Goal: Participate in discussion

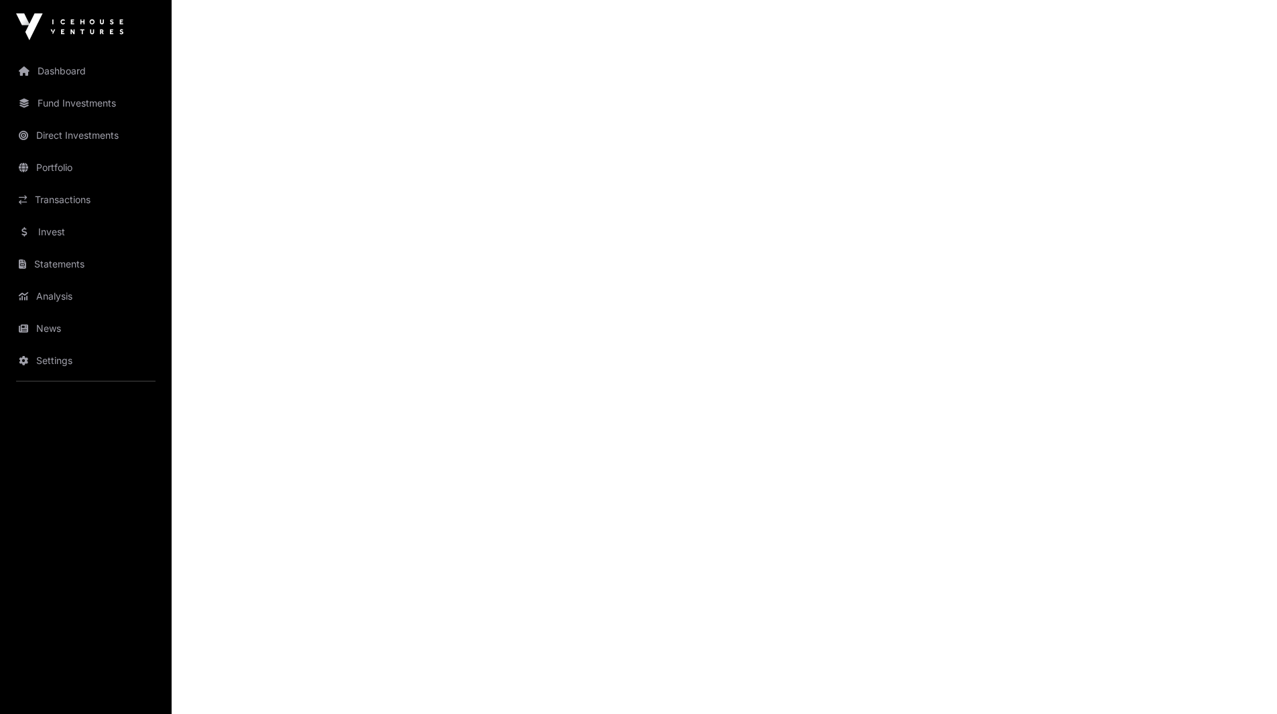
scroll to position [1147, 0]
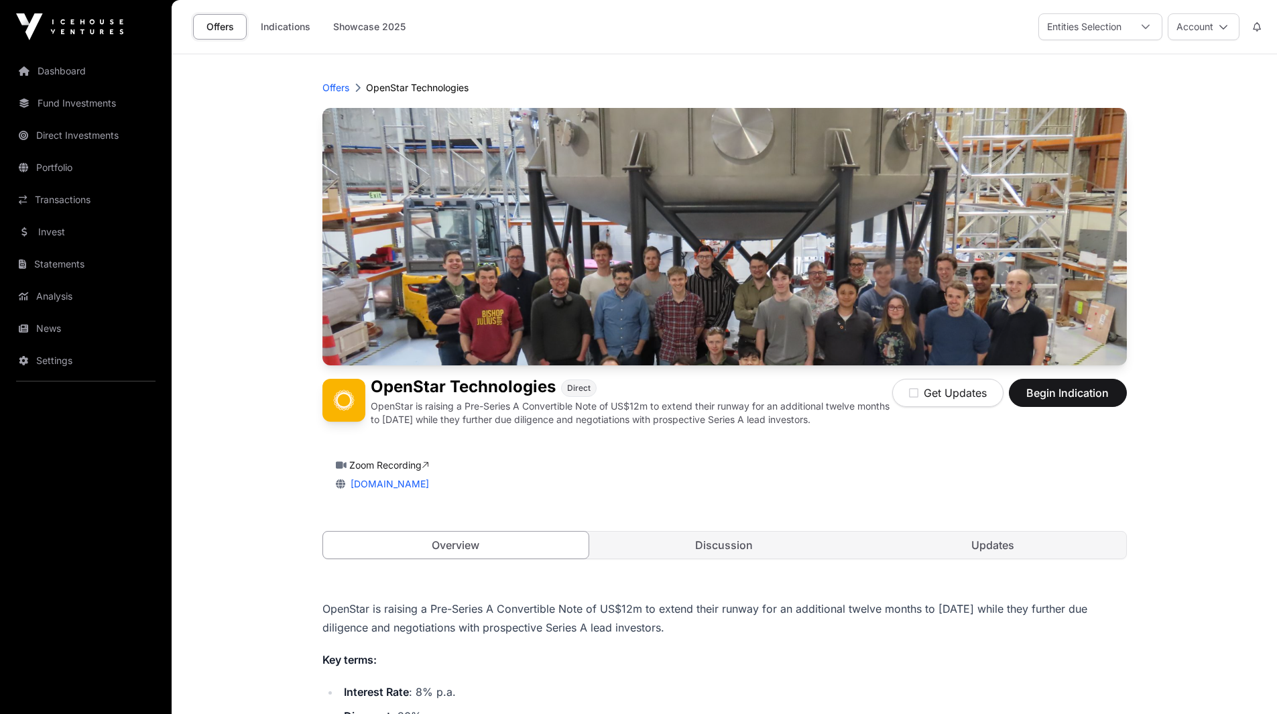
scroll to position [335, 0]
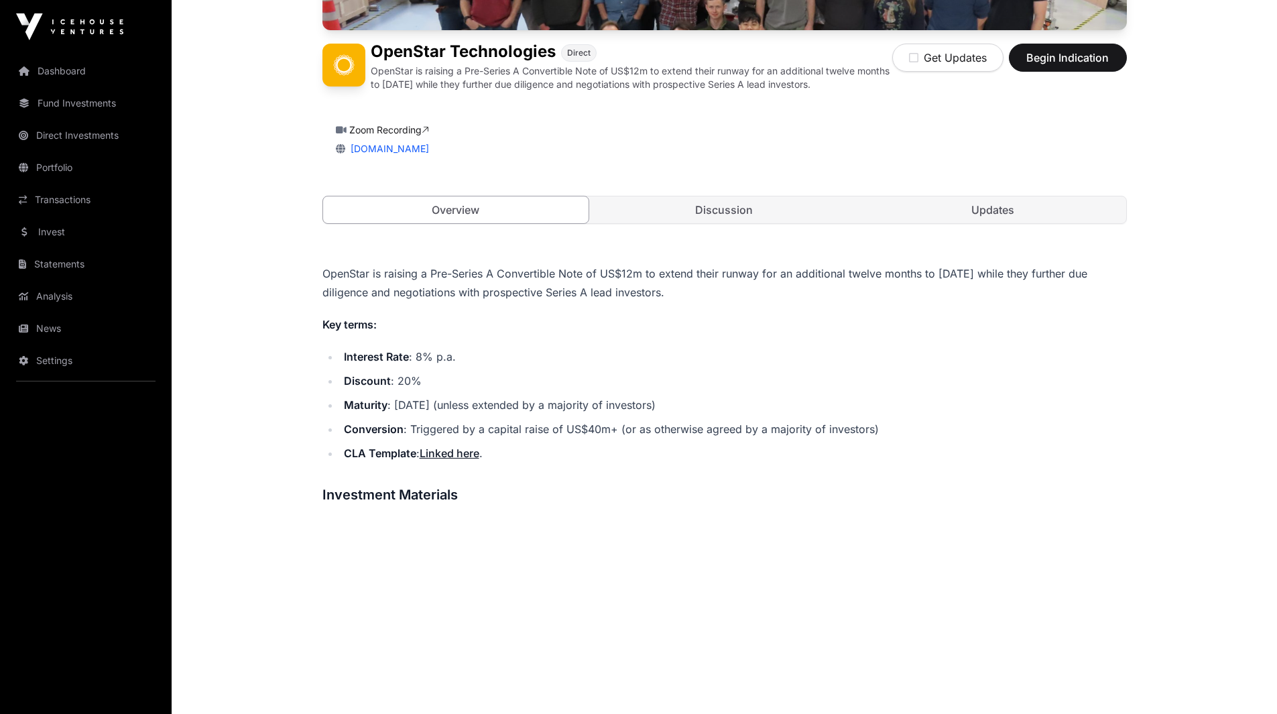
click at [753, 213] on link "Discussion" at bounding box center [724, 209] width 266 height 27
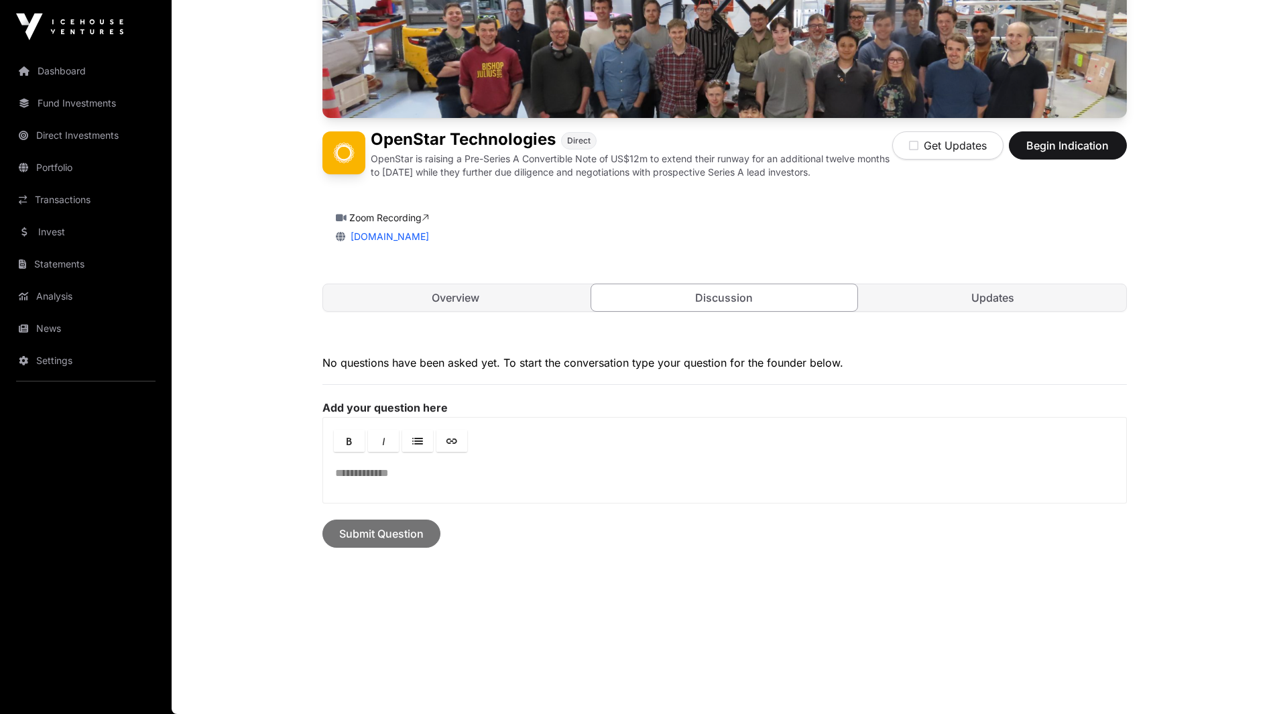
scroll to position [247, 0]
click at [742, 211] on div "Zoom Recording [DOMAIN_NAME]" at bounding box center [724, 224] width 805 height 64
click at [536, 301] on link "Overview" at bounding box center [456, 297] width 266 height 27
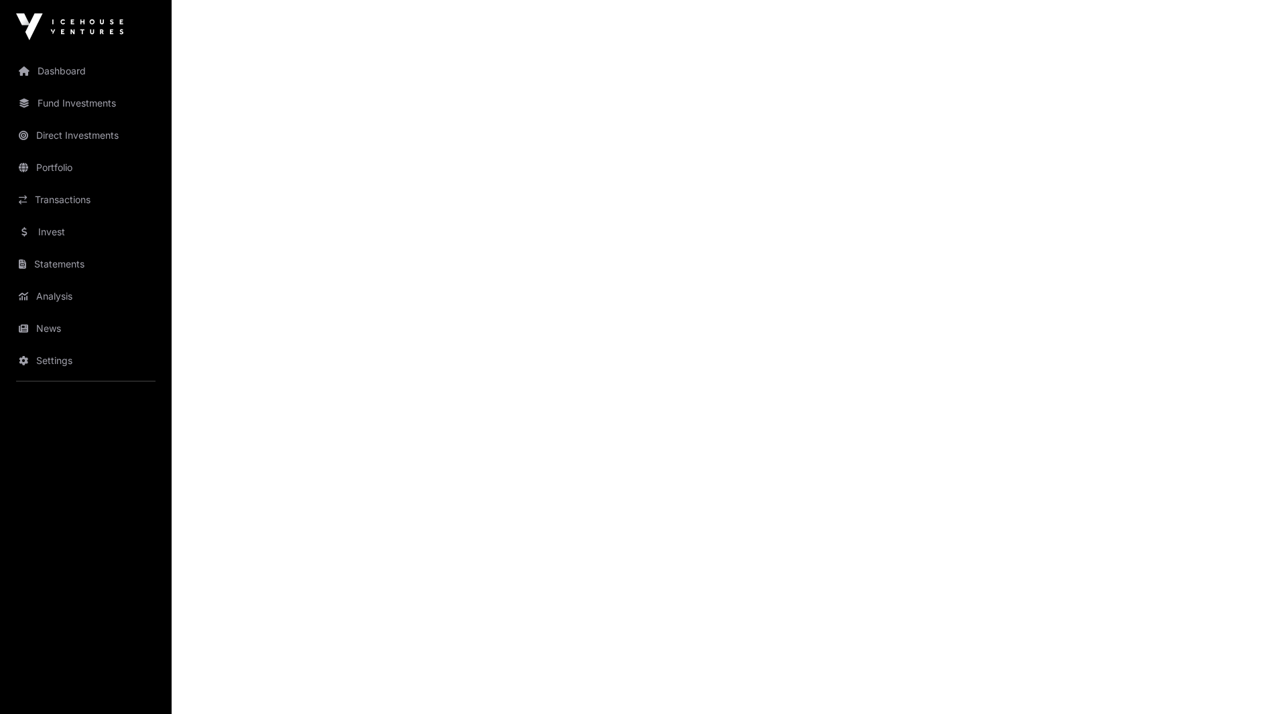
scroll to position [1253, 0]
click at [288, 389] on main "Offers OpenStar Technologies OpenStar Technologies Direct OpenStar is raising a…" at bounding box center [725, 301] width 1106 height 3000
